Goal: Information Seeking & Learning: Learn about a topic

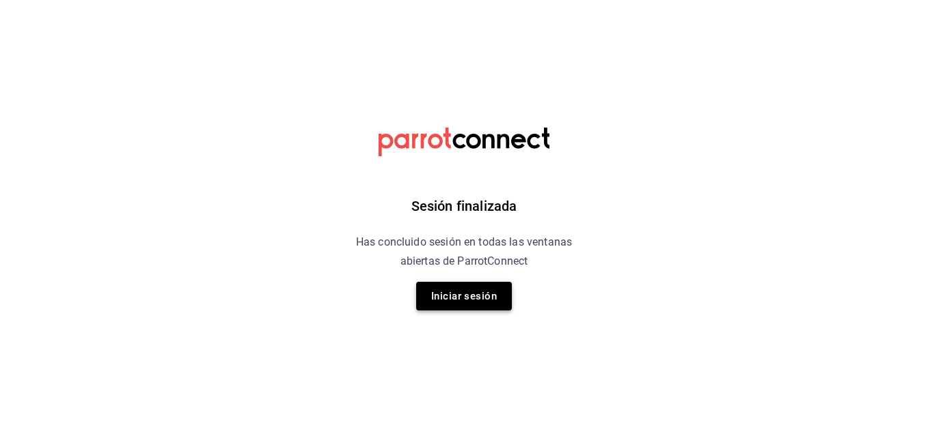
click at [497, 286] on button "Iniciar sesión" at bounding box center [464, 296] width 96 height 29
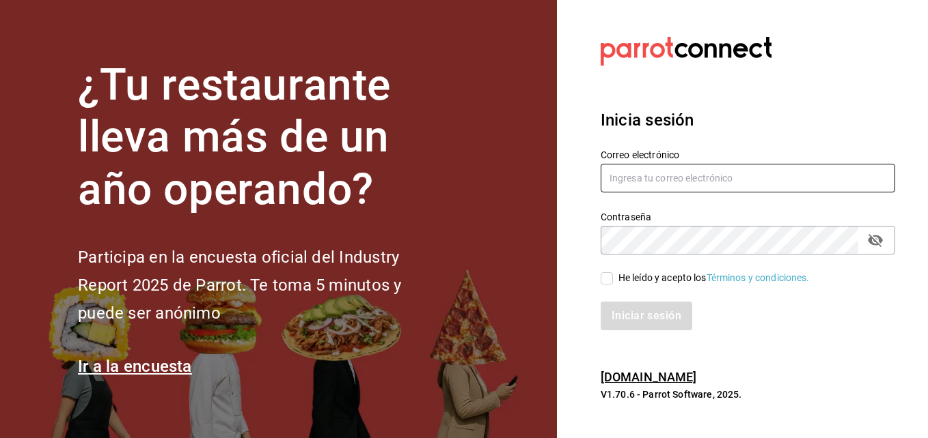
type input "dtorre@ghar2.com"
click at [609, 281] on input "He leído y acepto los Términos y condiciones." at bounding box center [606, 279] width 12 height 12
checkbox input "true"
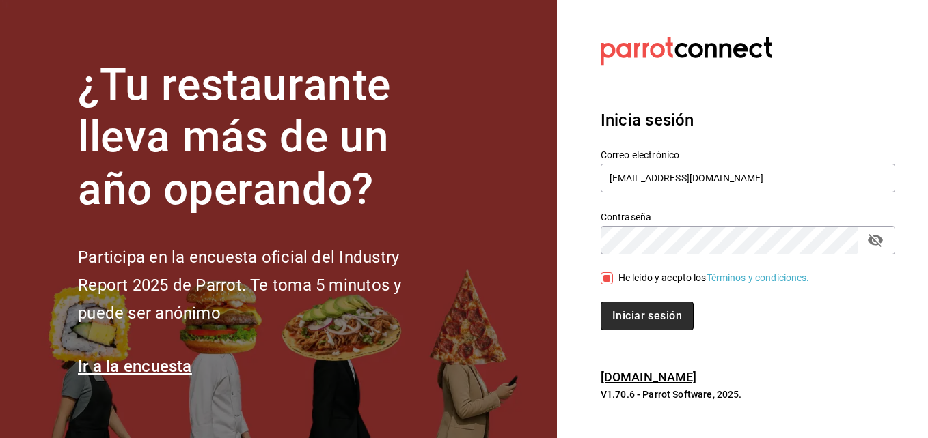
click at [641, 311] on button "Iniciar sesión" at bounding box center [646, 316] width 93 height 29
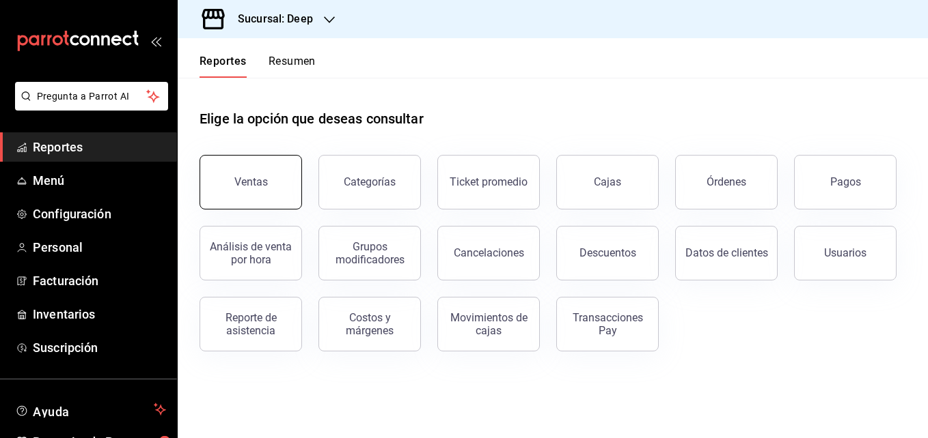
click at [292, 186] on button "Ventas" at bounding box center [250, 182] width 102 height 55
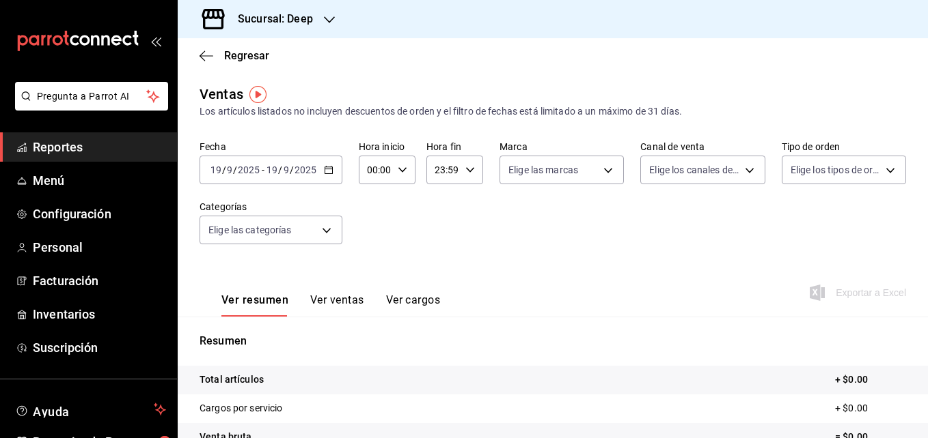
click at [328, 171] on icon "button" at bounding box center [329, 170] width 10 height 10
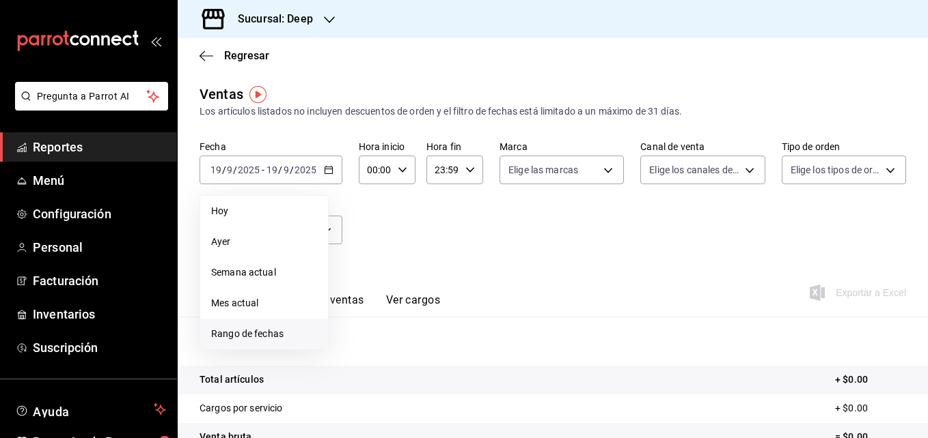
click at [240, 330] on span "Rango de fechas" at bounding box center [264, 334] width 106 height 14
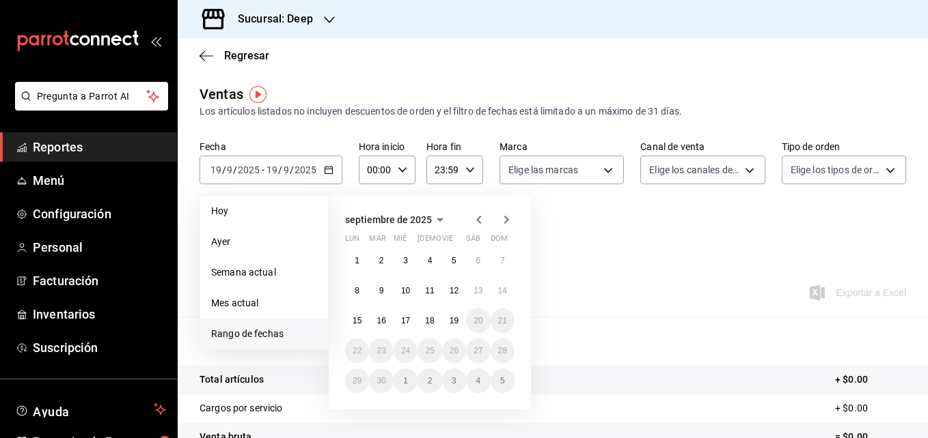
click at [472, 212] on icon "button" at bounding box center [479, 220] width 16 height 16
click at [454, 258] on abbr "1" at bounding box center [453, 261] width 5 height 10
click at [499, 377] on abbr "31" at bounding box center [502, 381] width 9 height 10
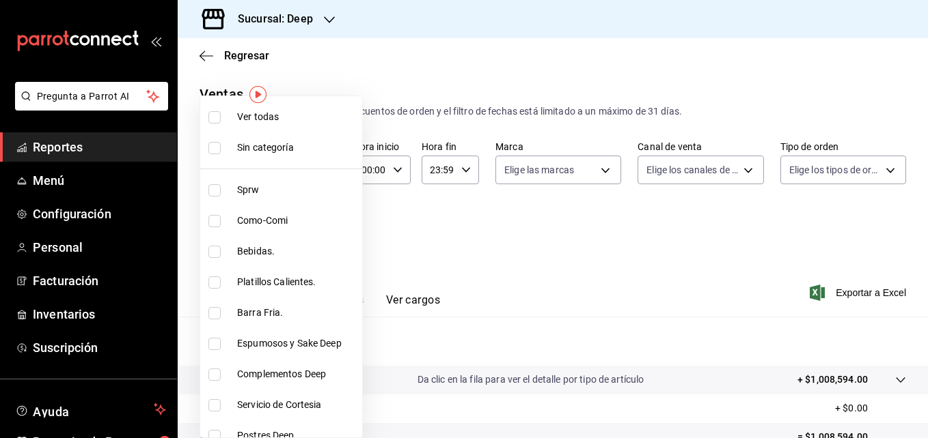
click at [273, 235] on body "Pregunta a Parrot AI Reportes Menú Configuración Personal Facturación Inventari…" at bounding box center [464, 219] width 928 height 438
click at [288, 246] on span "Bebidas." at bounding box center [297, 252] width 120 height 14
type input "52e76518-06d2-4f9f-93ad-8965d410f2dc"
checkbox input "true"
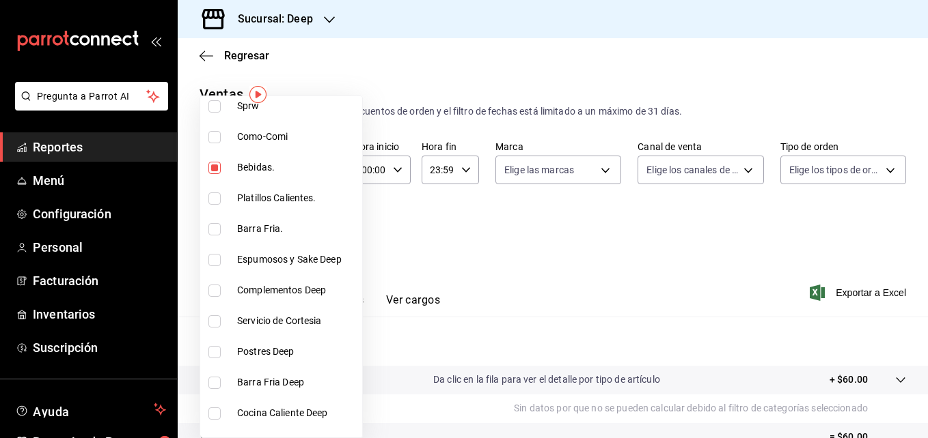
scroll to position [85, 0]
click at [289, 270] on li "Espumosos y Sake Deep" at bounding box center [281, 259] width 162 height 31
type input "52e76518-06d2-4f9f-93ad-8965d410f2dc,516ea33d-2367-467d-ad24-bc8baffae5a7"
checkbox input "true"
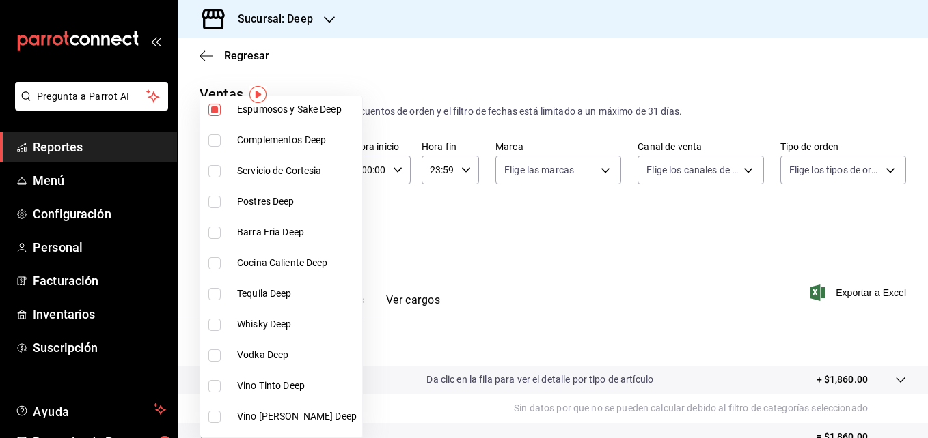
scroll to position [235, 0]
click at [275, 305] on li "Tequila Deep" at bounding box center [281, 293] width 162 height 31
type input "52e76518-06d2-4f9f-93ad-8965d410f2dc,516ea33d-2367-467d-ad24-bc8baffae5a7,7c866…"
checkbox input "true"
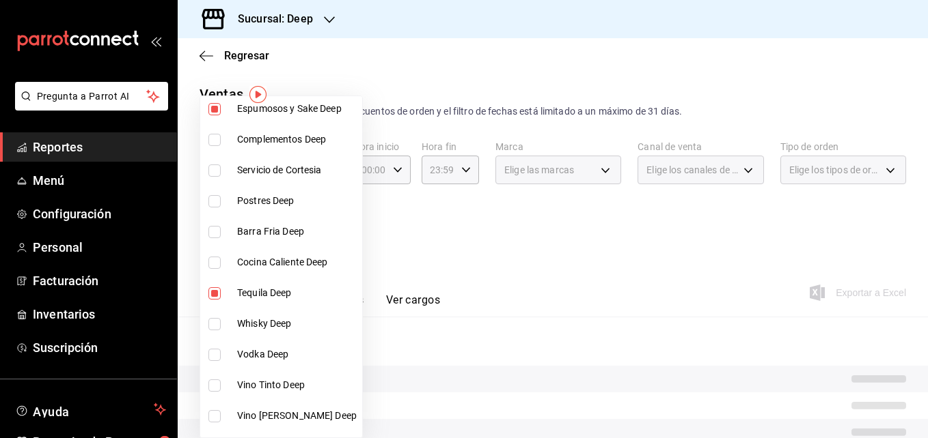
click at [276, 320] on span "Whisky Deep" at bounding box center [297, 324] width 120 height 14
type input "52e76518-06d2-4f9f-93ad-8965d410f2dc,516ea33d-2367-467d-ad24-bc8baffae5a7,7c866…"
checkbox input "true"
click at [280, 336] on li "Whisky Deep" at bounding box center [281, 324] width 162 height 31
type input "52e76518-06d2-4f9f-93ad-8965d410f2dc,516ea33d-2367-467d-ad24-bc8baffae5a7,7c866…"
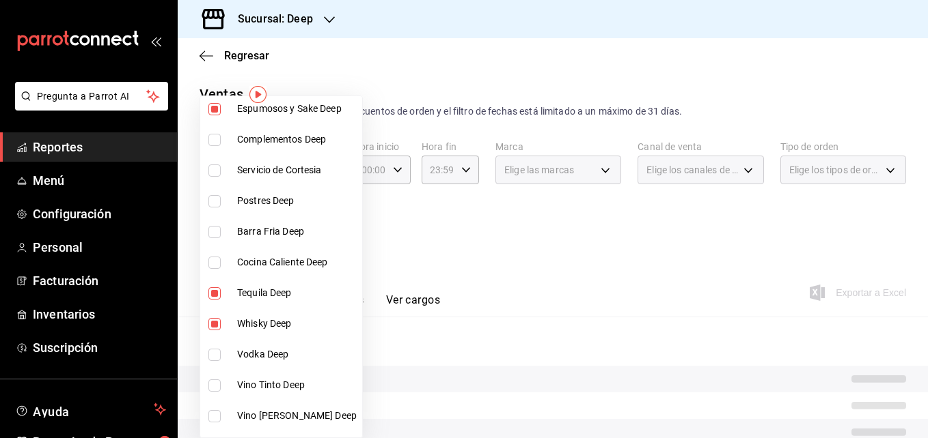
checkbox input "false"
click at [280, 336] on li "Whisky Deep" at bounding box center [281, 324] width 162 height 31
type input "52e76518-06d2-4f9f-93ad-8965d410f2dc,516ea33d-2367-467d-ad24-bc8baffae5a7,7c866…"
checkbox input "true"
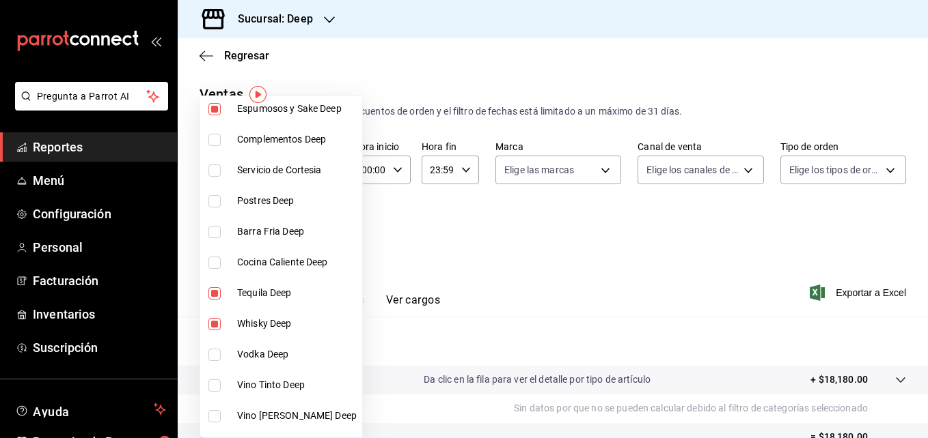
click at [285, 367] on li "Vodka Deep" at bounding box center [281, 354] width 162 height 31
type input "52e76518-06d2-4f9f-93ad-8965d410f2dc,516ea33d-2367-467d-ad24-bc8baffae5a7,7c866…"
checkbox input "true"
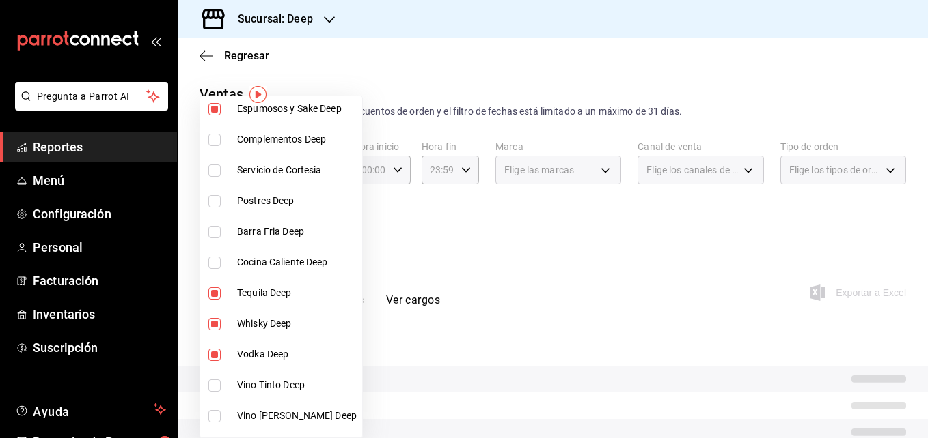
click at [290, 23] on div at bounding box center [464, 219] width 928 height 438
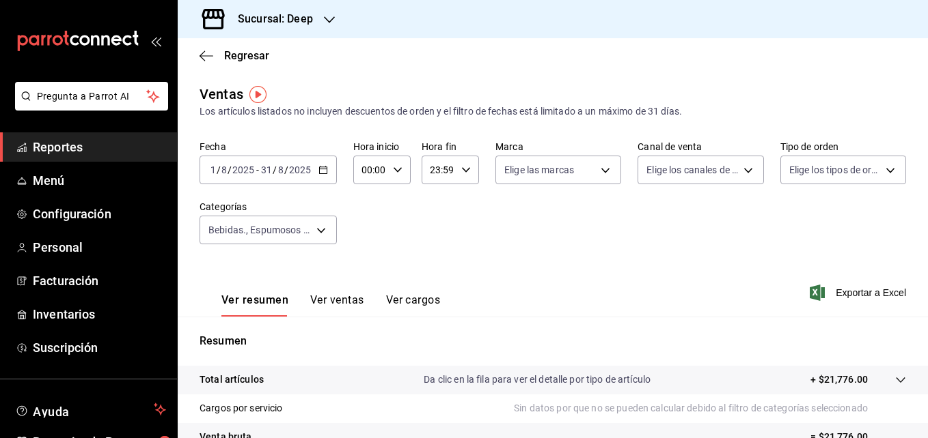
click at [322, 23] on div "Sucursal: Deep" at bounding box center [265, 19] width 152 height 38
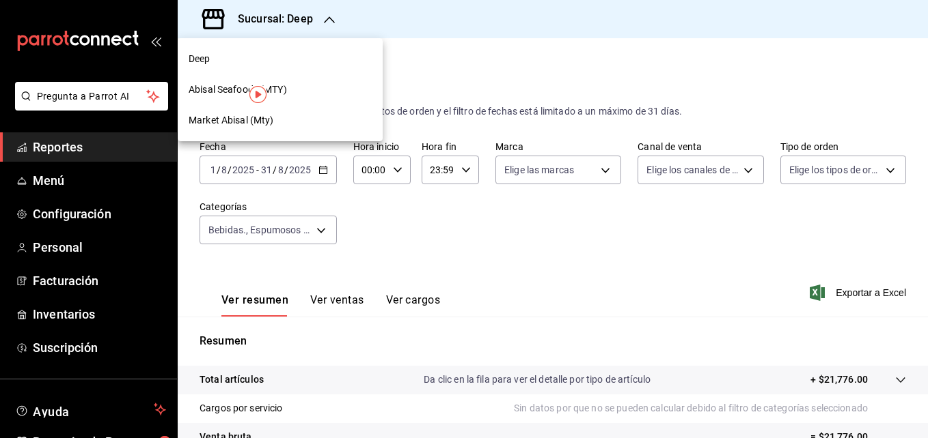
click at [300, 76] on div "Abisal Seafoods (MTY)" at bounding box center [280, 89] width 205 height 31
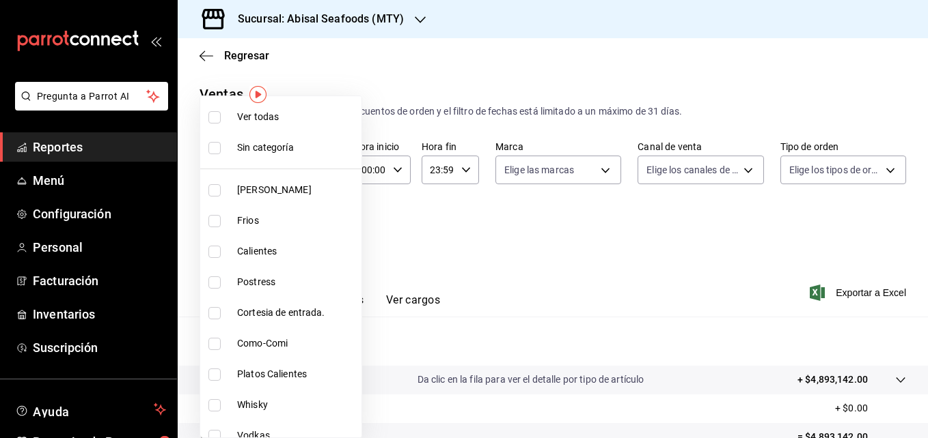
click at [322, 239] on body "Pregunta a Parrot AI Reportes Menú Configuración Personal Facturación Inventari…" at bounding box center [464, 219] width 928 height 438
click at [255, 185] on span "Vino Espumoso" at bounding box center [296, 190] width 119 height 14
type input "dc1406b1-7613-47b0-a8b4-68281d8a8274"
checkbox input "true"
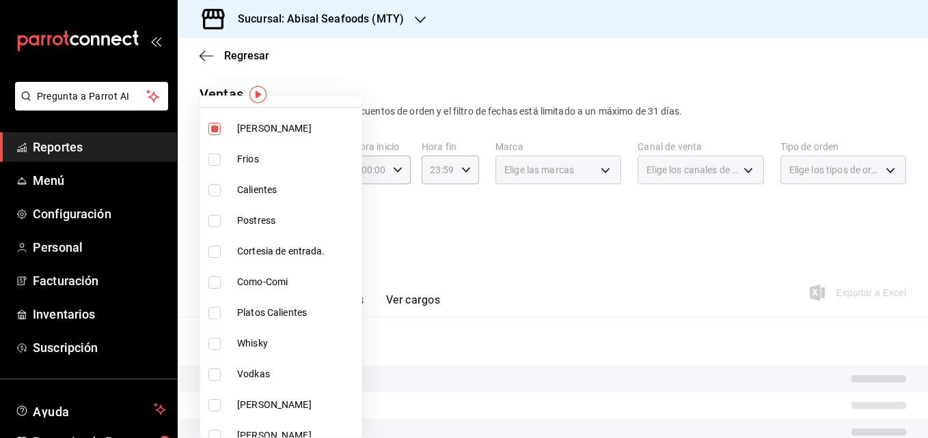
scroll to position [61, 0]
click at [264, 345] on span "Whisky" at bounding box center [296, 344] width 119 height 14
type input "dc1406b1-7613-47b0-a8b4-68281d8a8274,2d94e37c-712f-4483-9bdc-10796f97823f"
checkbox input "true"
click at [264, 372] on span "Vodkas" at bounding box center [296, 375] width 119 height 14
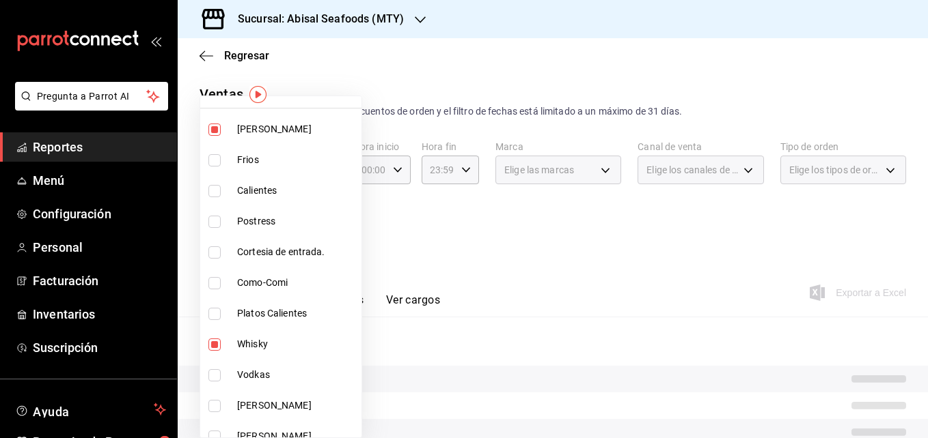
type input "dc1406b1-7613-47b0-a8b4-68281d8a8274,2d94e37c-712f-4483-9bdc-10796f97823f,a5bf3…"
checkbox input "true"
click at [264, 399] on span "Vino Tinto" at bounding box center [296, 406] width 119 height 14
type input "dc1406b1-7613-47b0-a8b4-68281d8a8274,2d94e37c-712f-4483-9bdc-10796f97823f,a5bf3…"
checkbox input "true"
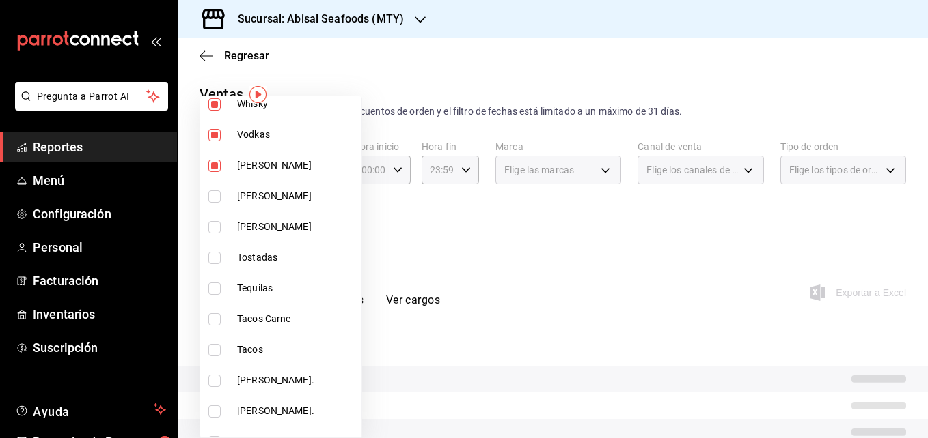
scroll to position [302, 0]
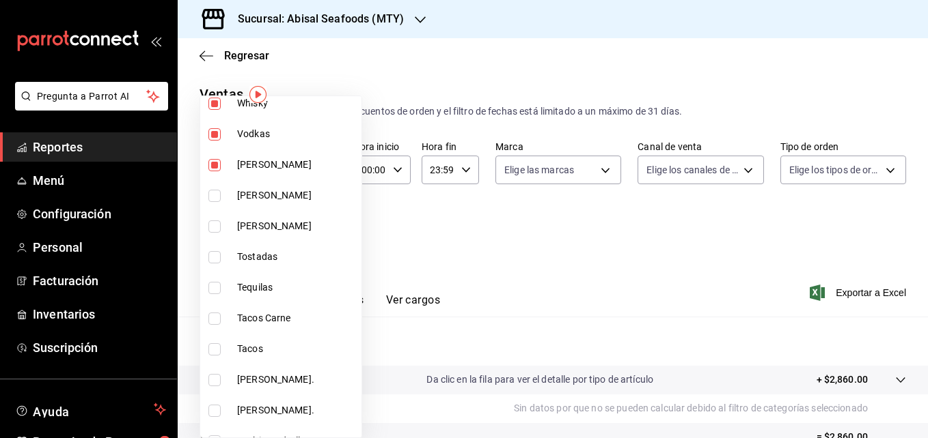
click at [281, 197] on span "Vino Rosado" at bounding box center [296, 196] width 119 height 14
type input "dc1406b1-7613-47b0-a8b4-68281d8a8274,2d94e37c-712f-4483-9bdc-10796f97823f,a5bf3…"
checkbox input "true"
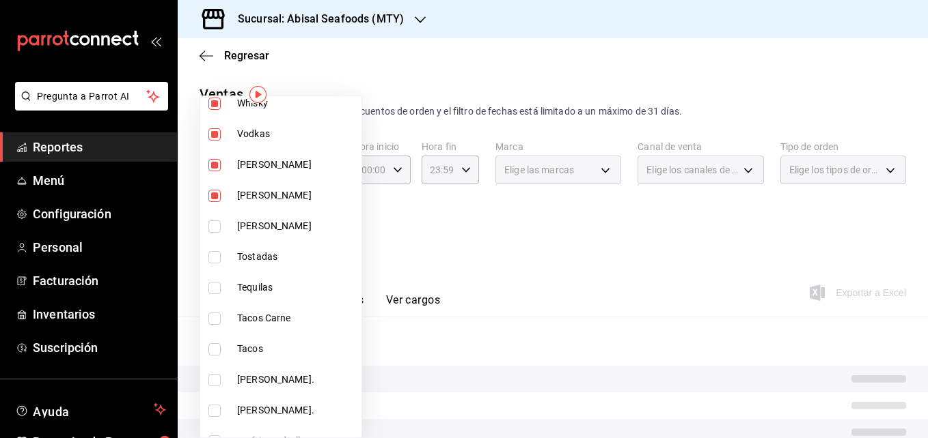
click at [281, 217] on li "Vino Blanco" at bounding box center [280, 226] width 161 height 31
type input "dc1406b1-7613-47b0-a8b4-68281d8a8274,2d94e37c-712f-4483-9bdc-10796f97823f,a5bf3…"
checkbox input "true"
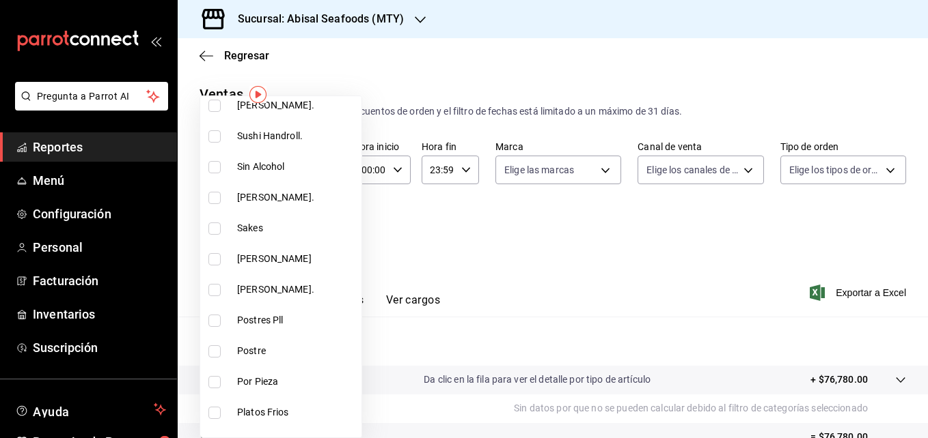
scroll to position [608, 0]
click at [280, 262] on span "Ron" at bounding box center [296, 258] width 119 height 14
type input "dc1406b1-7613-47b0-a8b4-68281d8a8274,2d94e37c-712f-4483-9bdc-10796f97823f,a5bf3…"
checkbox input "true"
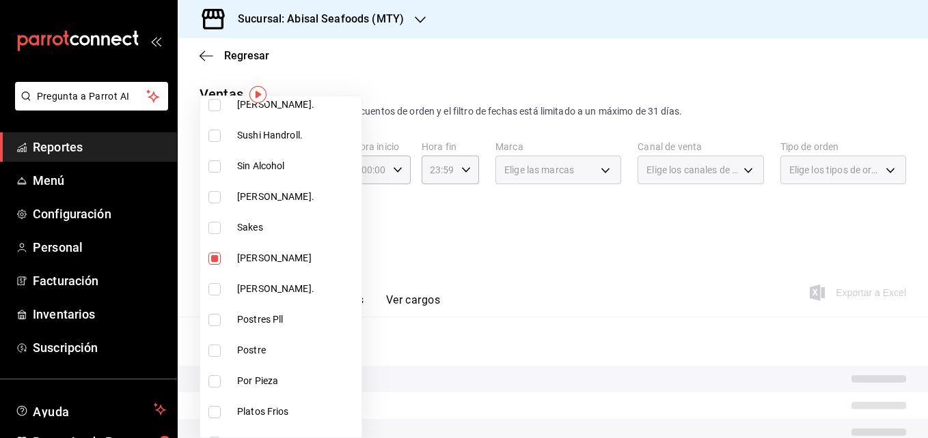
click at [273, 226] on span "Sakes" at bounding box center [296, 228] width 119 height 14
type input "dc1406b1-7613-47b0-a8b4-68281d8a8274,2d94e37c-712f-4483-9bdc-10796f97823f,a5bf3…"
checkbox input "true"
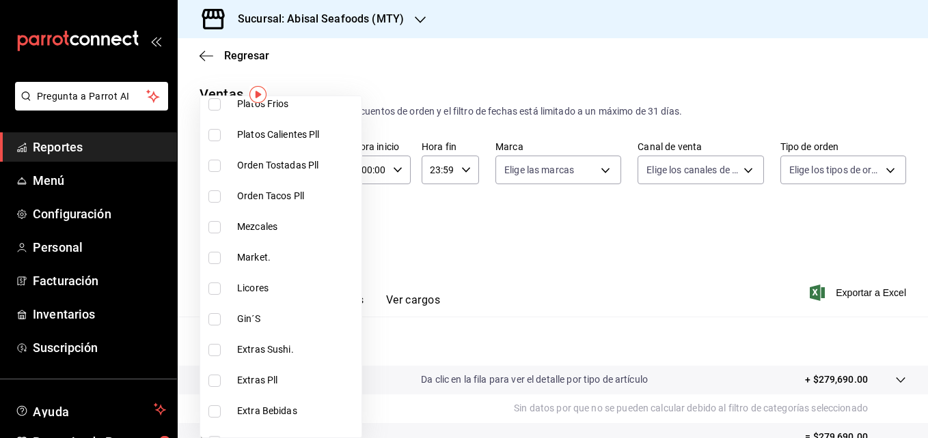
scroll to position [917, 0]
click at [274, 320] on span "Gin´S" at bounding box center [296, 318] width 119 height 14
type input "dc1406b1-7613-47b0-a8b4-68281d8a8274,2d94e37c-712f-4483-9bdc-10796f97823f,a5bf3…"
checkbox input "true"
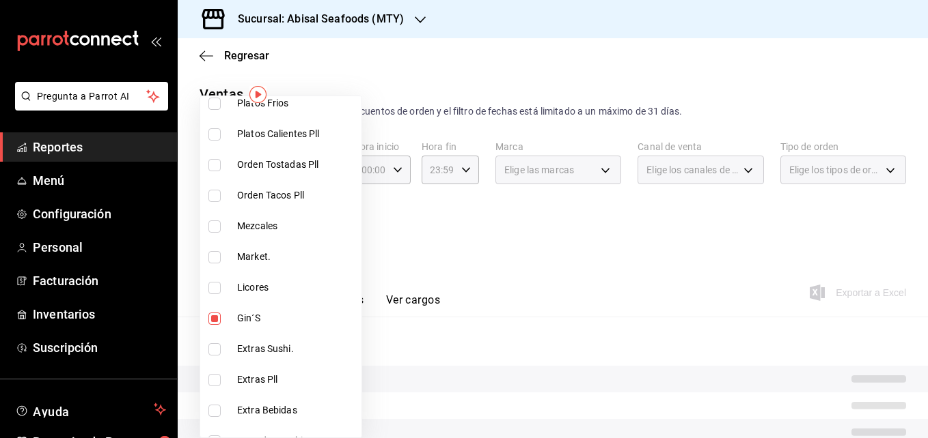
click at [269, 299] on li "Licores" at bounding box center [280, 288] width 161 height 31
type input "dc1406b1-7613-47b0-a8b4-68281d8a8274,2d94e37c-712f-4483-9bdc-10796f97823f,a5bf3…"
checkbox input "true"
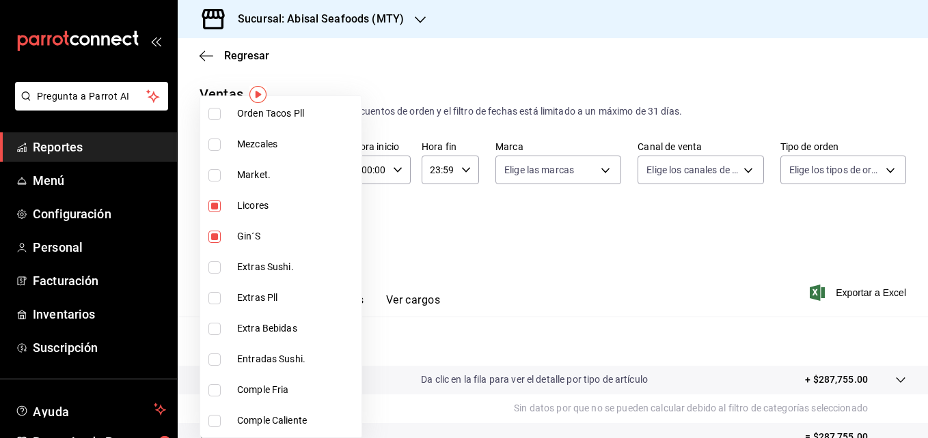
scroll to position [1002, 0]
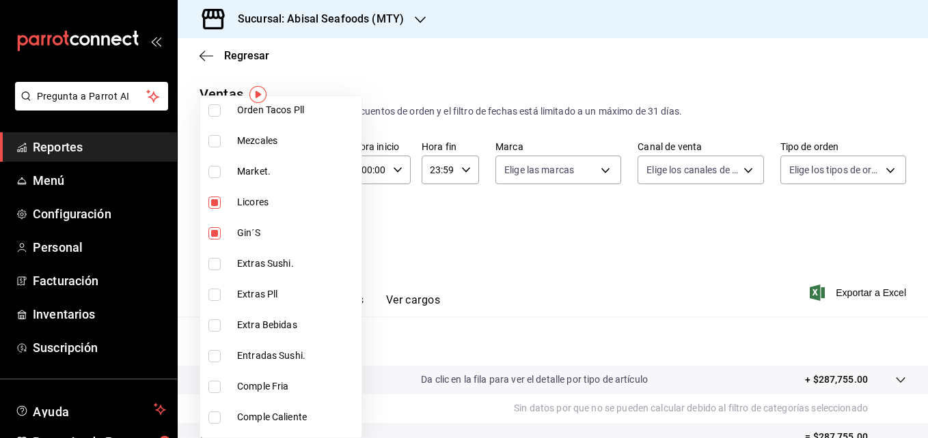
click at [270, 326] on span "Extra Bebidas" at bounding box center [296, 325] width 119 height 14
type input "dc1406b1-7613-47b0-a8b4-68281d8a8274,2d94e37c-712f-4483-9bdc-10796f97823f,a5bf3…"
checkbox input "true"
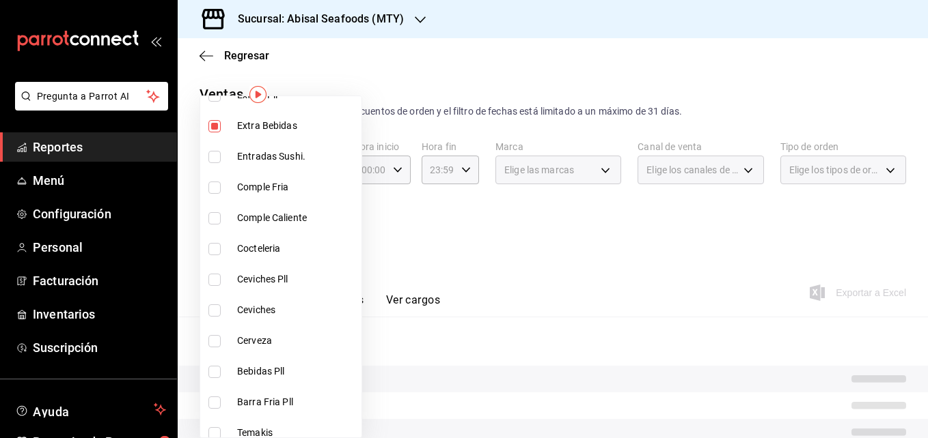
scroll to position [1204, 0]
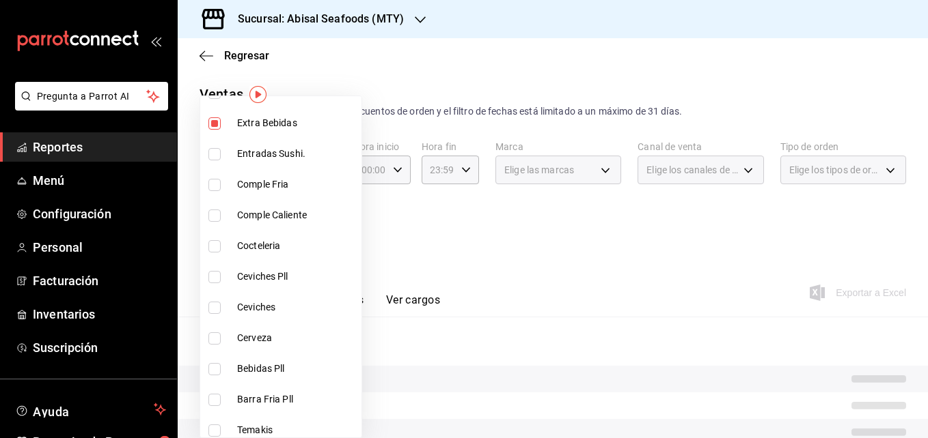
click at [270, 349] on li "Cerveza" at bounding box center [280, 338] width 161 height 31
type input "dc1406b1-7613-47b0-a8b4-68281d8a8274,2d94e37c-712f-4483-9bdc-10796f97823f,a5bf3…"
checkbox input "true"
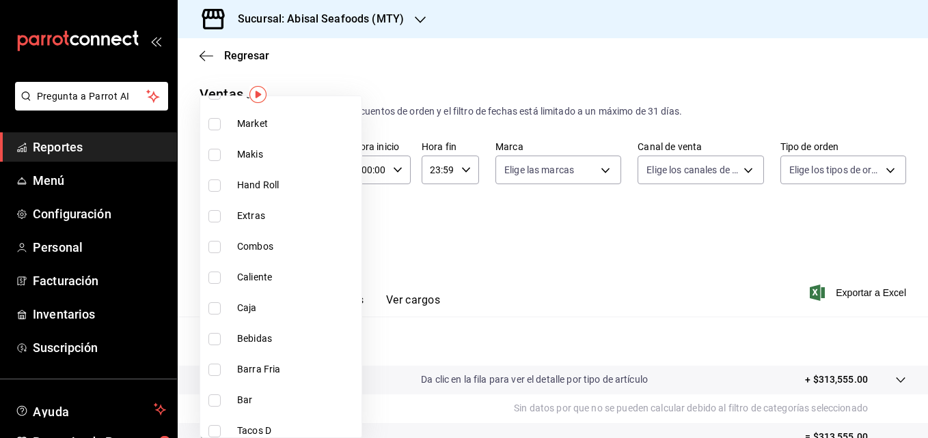
scroll to position [1799, 0]
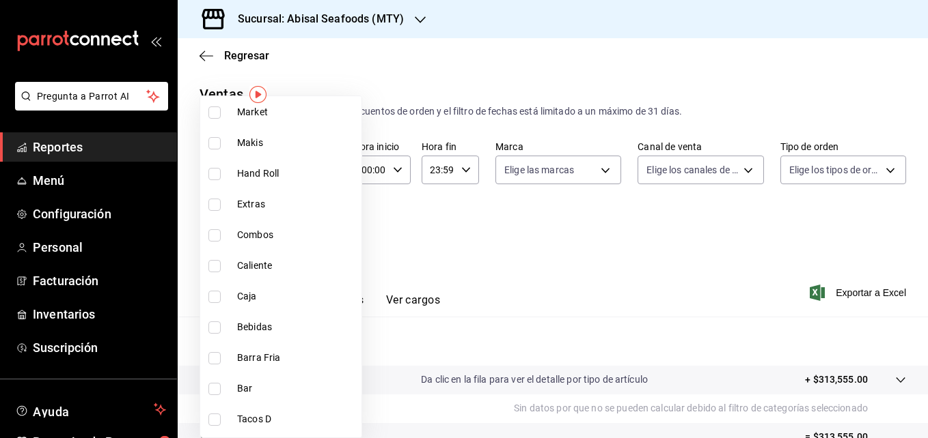
click at [269, 332] on span "Bebidas" at bounding box center [296, 327] width 119 height 14
type input "dc1406b1-7613-47b0-a8b4-68281d8a8274,2d94e37c-712f-4483-9bdc-10796f97823f,a5bf3…"
checkbox input "true"
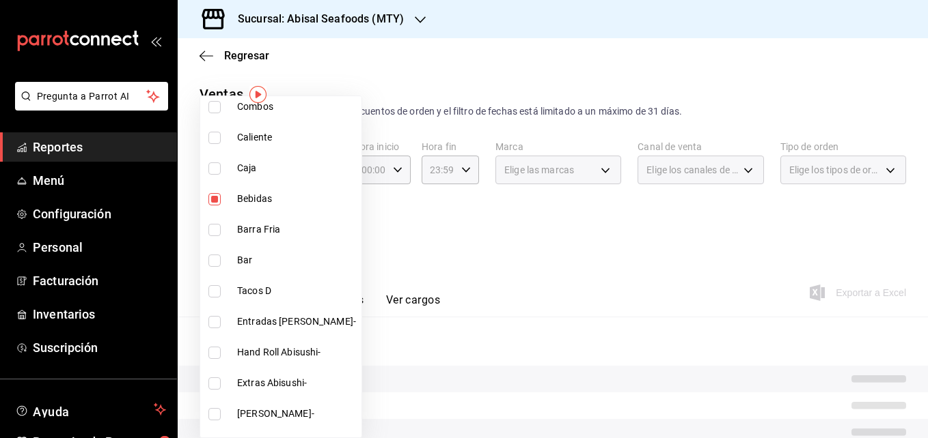
scroll to position [1928, 0]
click at [344, 273] on li "Bar" at bounding box center [280, 260] width 161 height 31
type input "dc1406b1-7613-47b0-a8b4-68281d8a8274,2d94e37c-712f-4483-9bdc-10796f97823f,a5bf3…"
checkbox input "true"
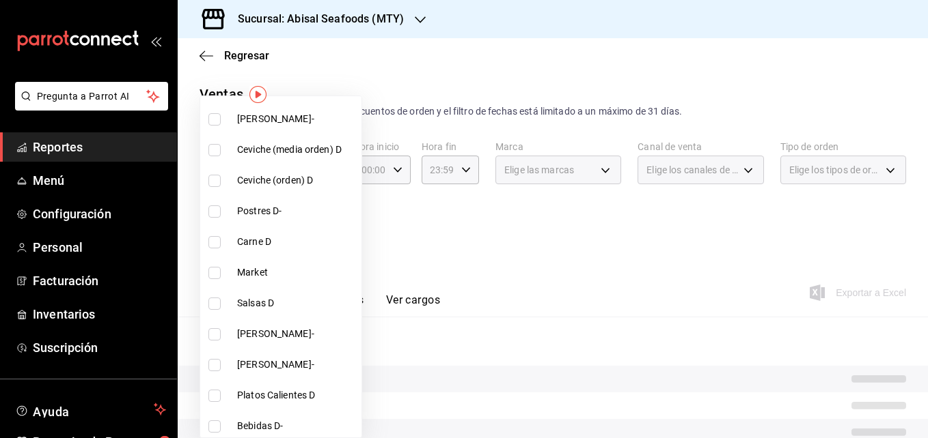
scroll to position [2288, 0]
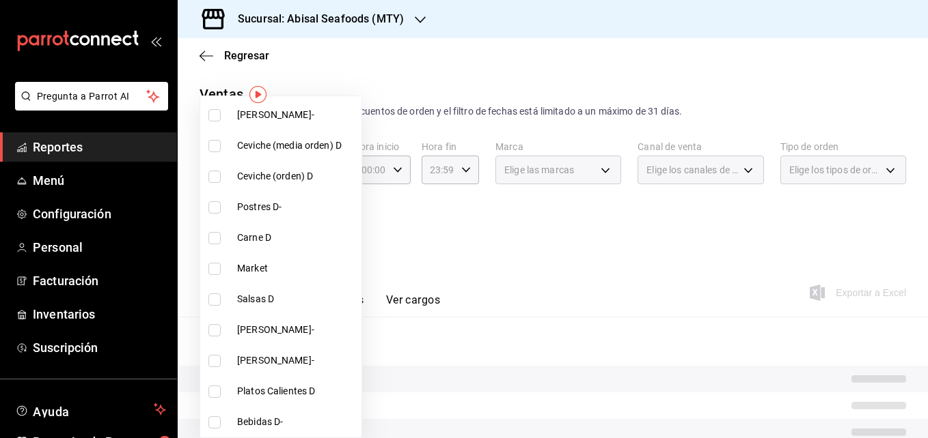
click at [288, 422] on span "Bebidas D-" at bounding box center [296, 422] width 119 height 14
type input "dc1406b1-7613-47b0-a8b4-68281d8a8274,2d94e37c-712f-4483-9bdc-10796f97823f,a5bf3…"
checkbox input "true"
drag, startPoint x: 303, startPoint y: 354, endPoint x: 639, endPoint y: 457, distance: 350.7
click at [639, 438] on html "Pregunta a Parrot AI Reportes Menú Configuración Personal Facturación Inventari…" at bounding box center [464, 219] width 928 height 438
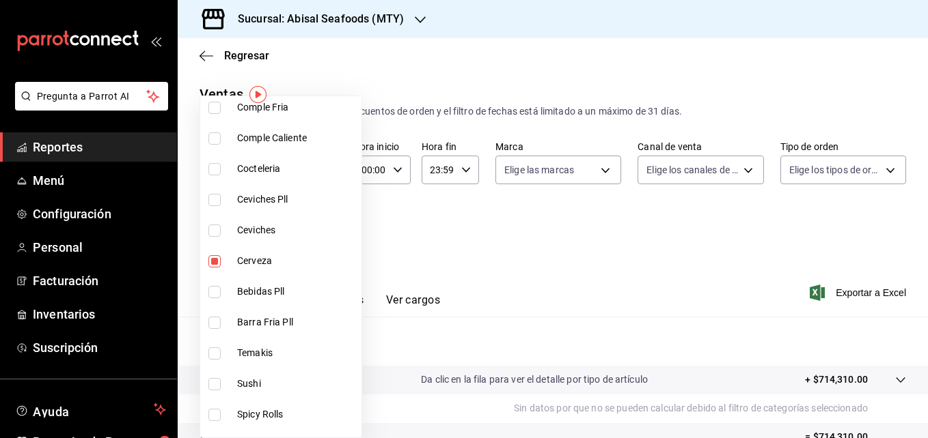
scroll to position [1275, 0]
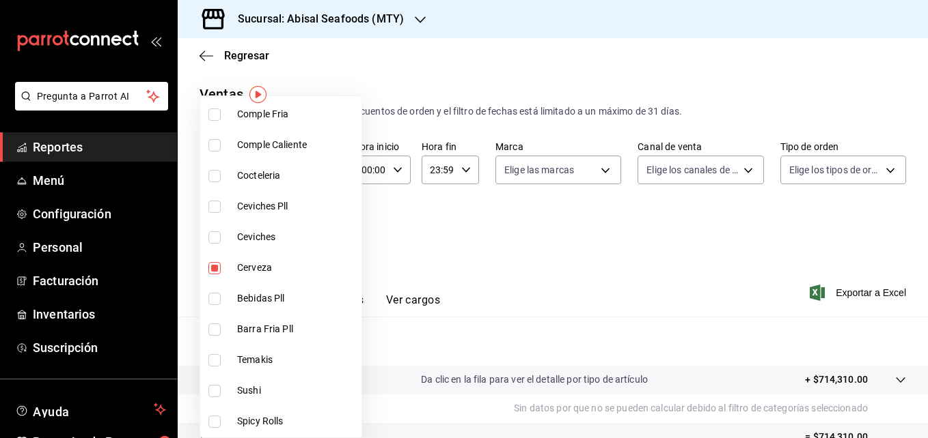
click at [302, 301] on span "Bebidas Pll" at bounding box center [296, 299] width 119 height 14
type input "dc1406b1-7613-47b0-a8b4-68281d8a8274,2d94e37c-712f-4483-9bdc-10796f97823f,a5bf3…"
checkbox input "true"
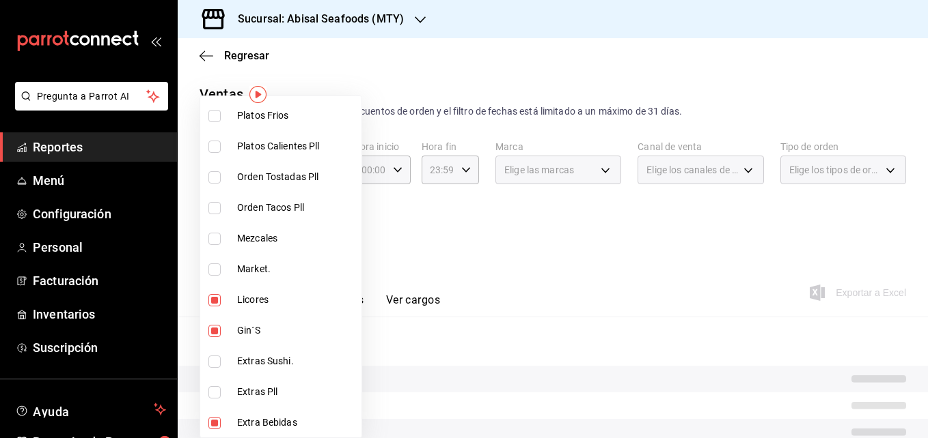
scroll to position [904, 0]
click at [275, 245] on span "Mezcales" at bounding box center [296, 239] width 119 height 14
type input "dc1406b1-7613-47b0-a8b4-68281d8a8274,2d94e37c-712f-4483-9bdc-10796f97823f,a5bf3…"
checkbox input "true"
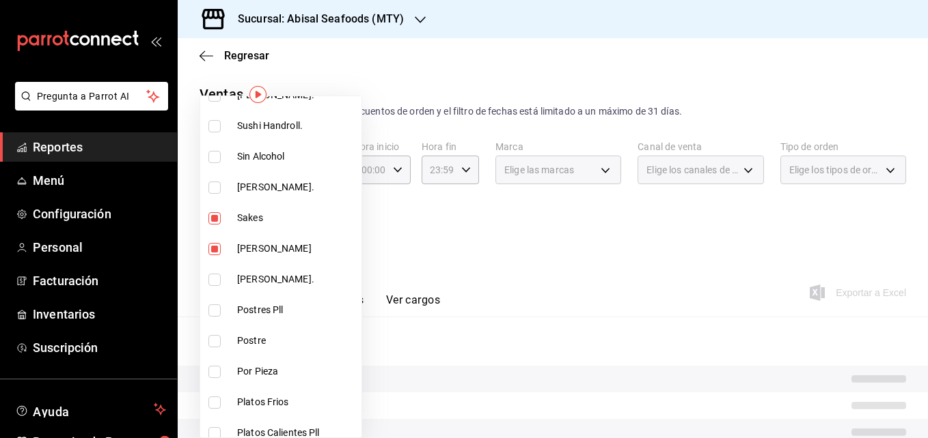
scroll to position [617, 0]
click at [248, 165] on li "Sin Alcohol" at bounding box center [280, 157] width 161 height 31
type input "dc1406b1-7613-47b0-a8b4-68281d8a8274,2d94e37c-712f-4483-9bdc-10796f97823f,a5bf3…"
checkbox input "true"
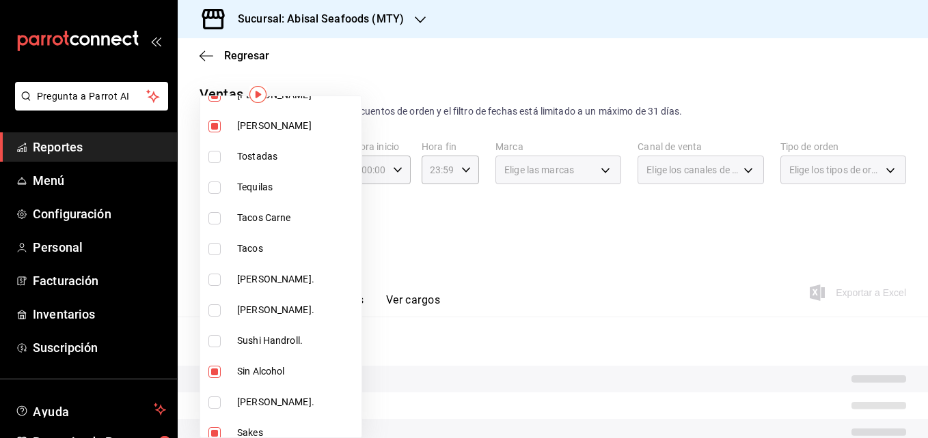
scroll to position [402, 0]
click at [253, 191] on span "Tequilas" at bounding box center [296, 188] width 119 height 14
type input "dc1406b1-7613-47b0-a8b4-68281d8a8274,2d94e37c-712f-4483-9bdc-10796f97823f,a5bf3…"
checkbox input "true"
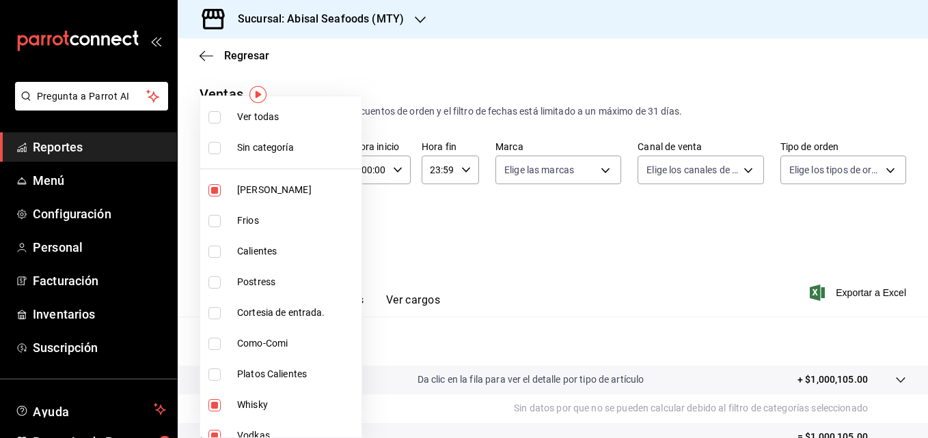
click at [431, 261] on div at bounding box center [464, 219] width 928 height 438
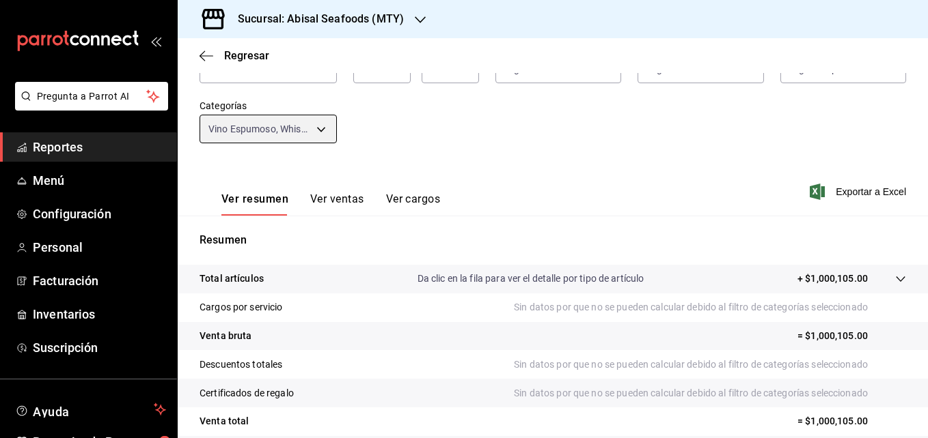
scroll to position [107, 0]
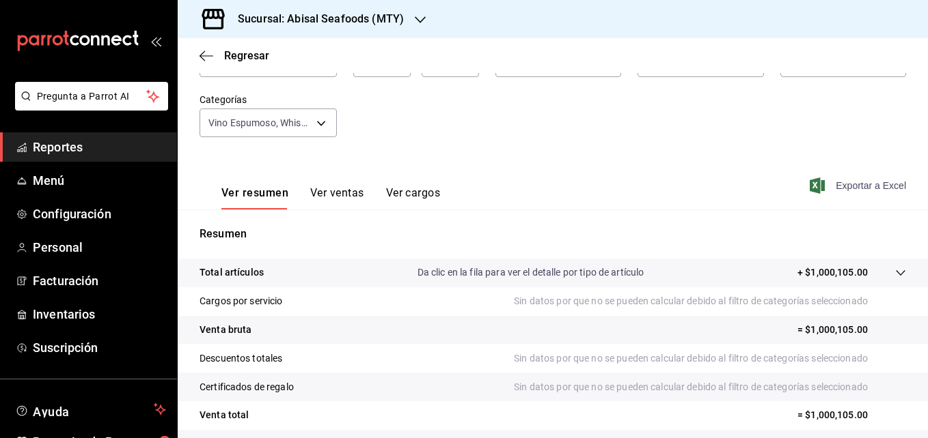
click at [809, 184] on icon "button" at bounding box center [816, 186] width 15 height 16
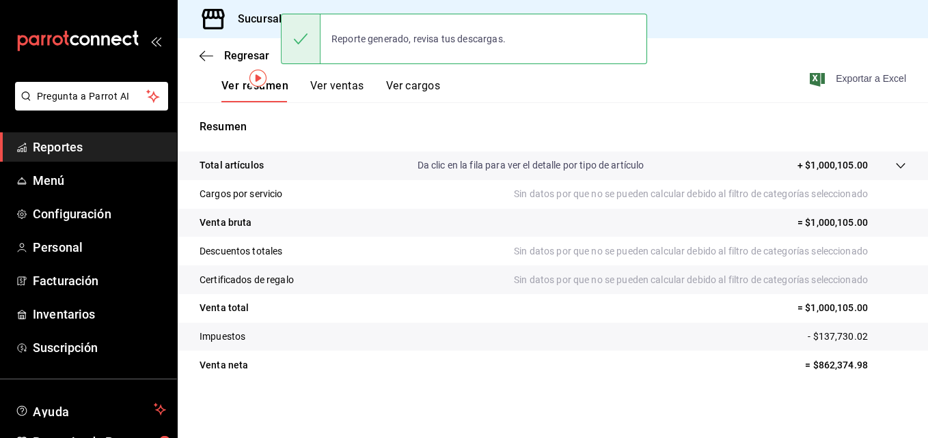
scroll to position [0, 0]
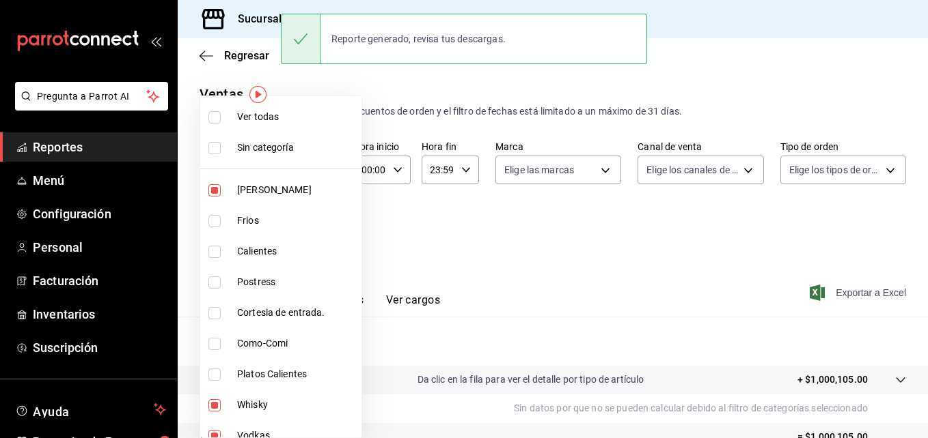
click at [322, 232] on body "Pregunta a Parrot AI Reportes Menú Configuración Personal Facturación Inventari…" at bounding box center [464, 219] width 928 height 438
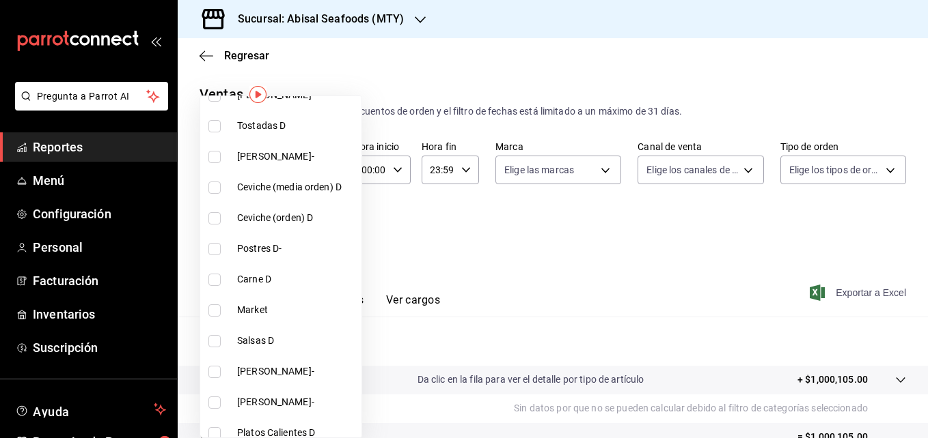
scroll to position [2288, 0]
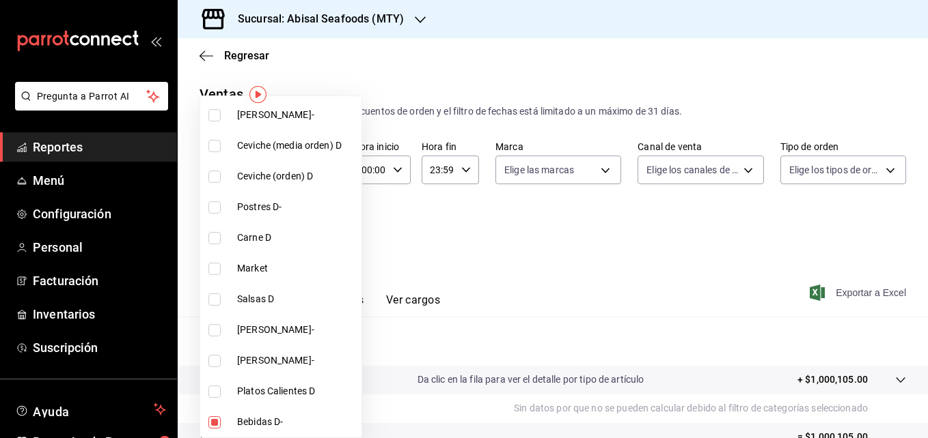
click at [456, 276] on div at bounding box center [464, 219] width 928 height 438
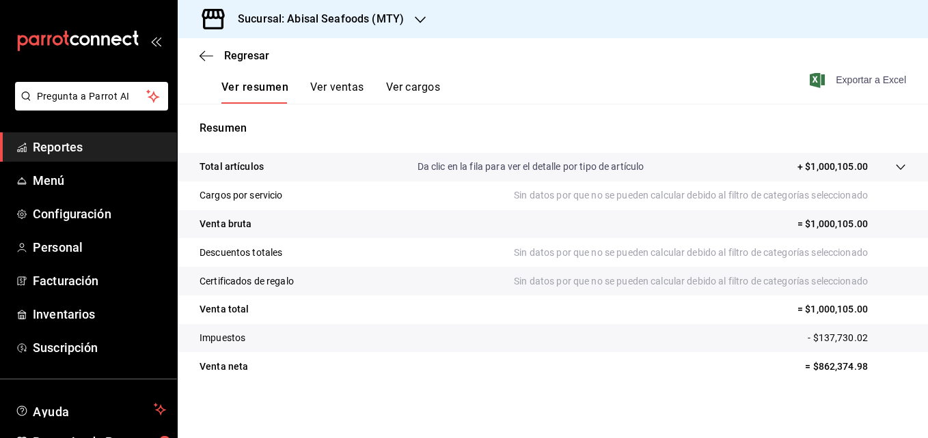
scroll to position [216, 0]
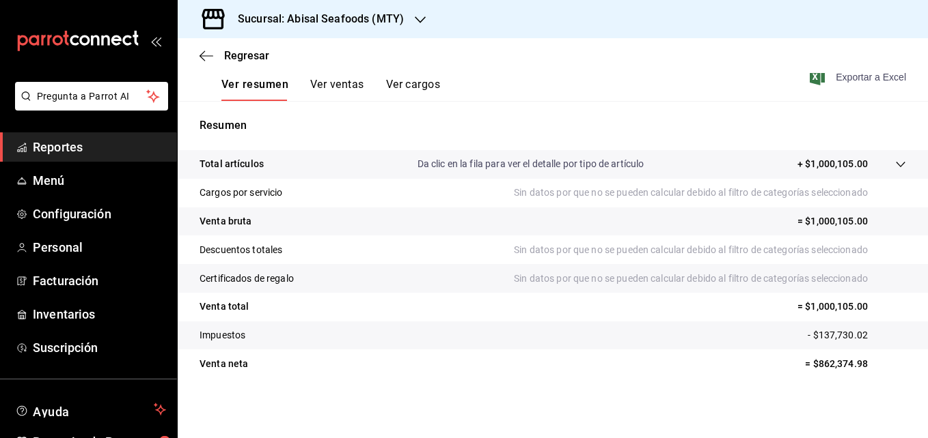
click at [320, 82] on button "Ver ventas" at bounding box center [337, 89] width 54 height 23
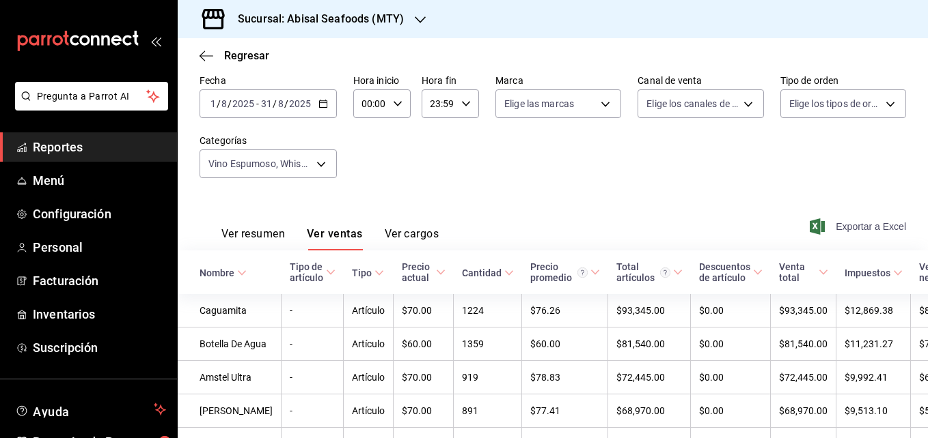
scroll to position [216, 0]
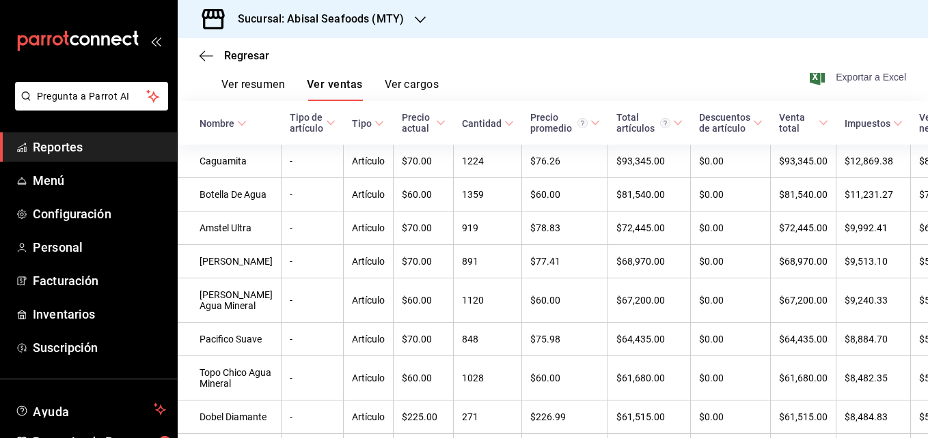
click at [281, 234] on td "-" at bounding box center [312, 228] width 62 height 33
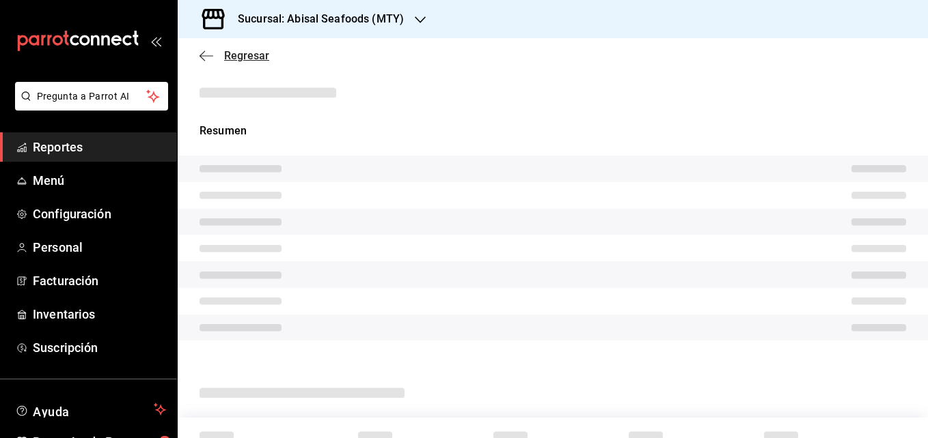
click at [200, 50] on icon "button" at bounding box center [206, 56] width 14 height 12
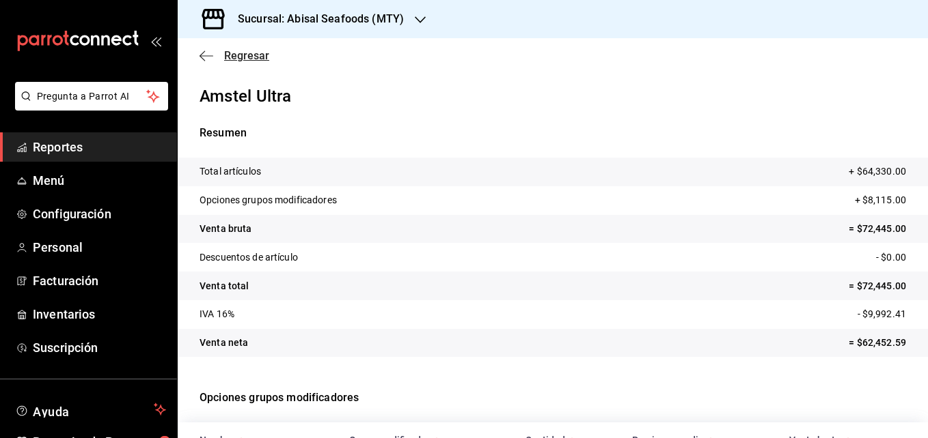
click at [207, 60] on icon "button" at bounding box center [206, 56] width 14 height 12
click at [208, 59] on icon "button" at bounding box center [206, 56] width 14 height 12
click at [206, 60] on icon "button" at bounding box center [206, 56] width 14 height 12
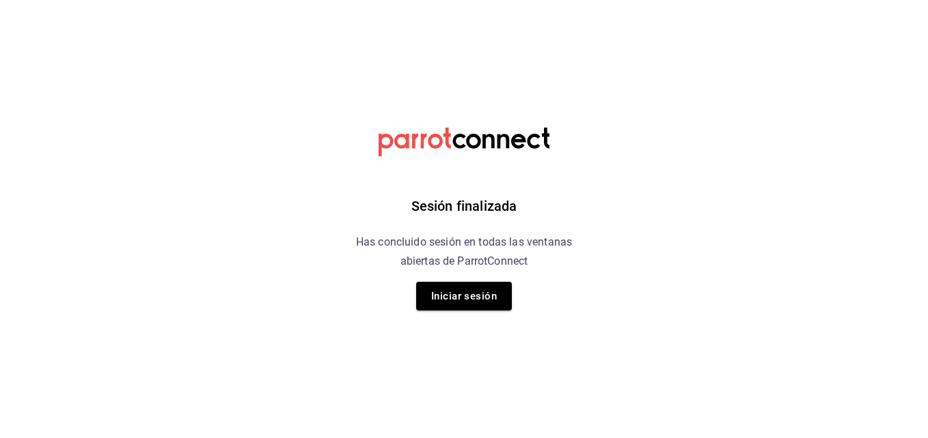
click at [460, 320] on div "Sesión finalizada Has concluido sesión en todas las ventanas abiertas de Parrot…" at bounding box center [464, 219] width 345 height 438
click at [468, 295] on button "Iniciar sesión" at bounding box center [464, 296] width 96 height 29
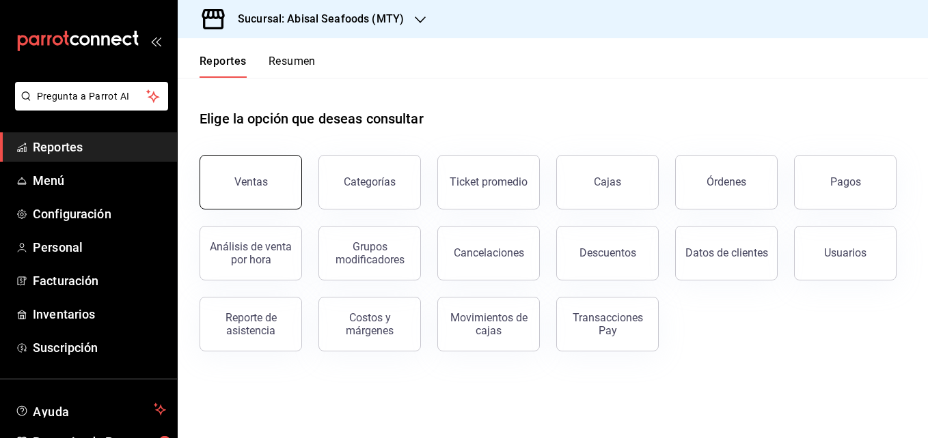
click at [264, 174] on button "Ventas" at bounding box center [250, 182] width 102 height 55
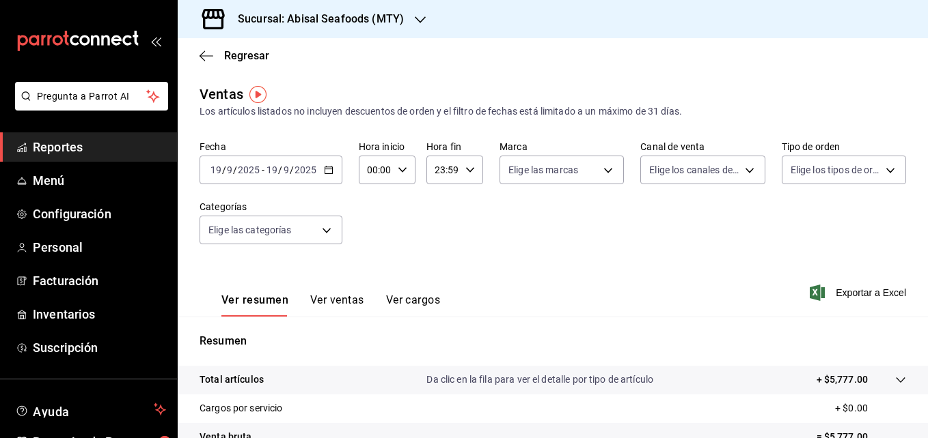
click at [287, 26] on h3 "Sucursal: Abisal Seafoods (MTY)" at bounding box center [315, 19] width 177 height 16
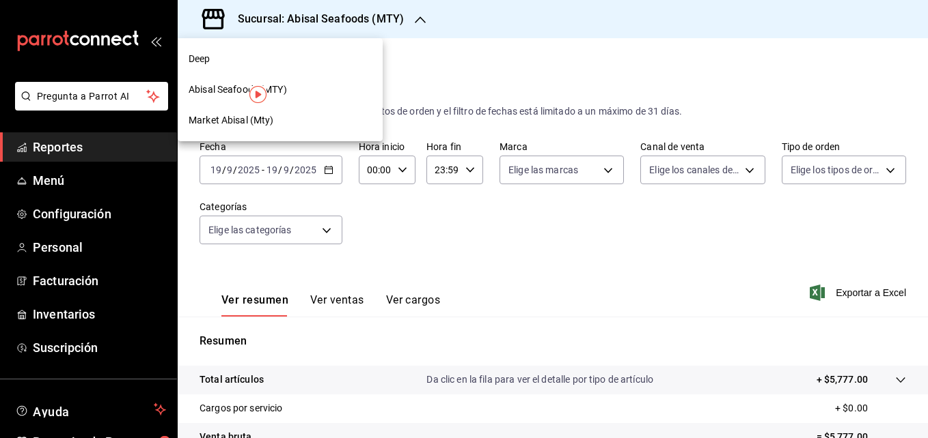
click at [273, 55] on div "Deep" at bounding box center [280, 59] width 183 height 14
